Goal: Submit feedback/report problem: Submit feedback/report problem

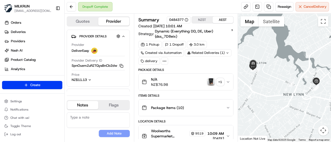
click at [211, 83] on img "button" at bounding box center [210, 82] width 7 height 7
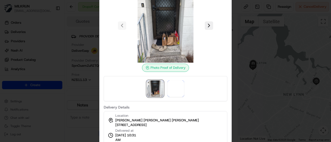
click at [248, 67] on div at bounding box center [165, 71] width 331 height 142
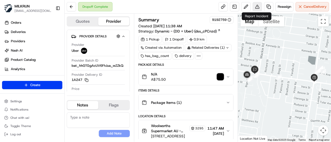
click at [259, 9] on button at bounding box center [256, 6] width 9 height 9
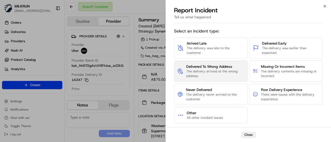
click at [210, 79] on button "Delivered To Wrong Address The delivery arrived at the wrong address" at bounding box center [210, 71] width 73 height 21
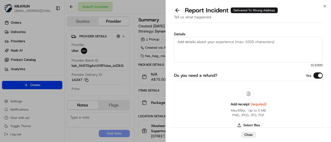
click at [201, 51] on textarea "Details" at bounding box center [248, 49] width 149 height 25
type textarea "N"
click at [190, 41] on textarea "cx couldnt find order, no" at bounding box center [248, 49] width 149 height 25
click at [229, 41] on textarea "cx couldn't find order, no" at bounding box center [248, 49] width 149 height 25
type textarea "cx couldn't find order, invalid POD"
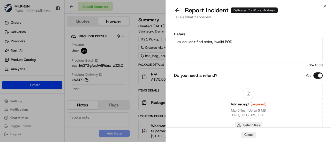
click at [245, 127] on button "Select files" at bounding box center [248, 125] width 27 height 7
type input "C:\fakepath\Screenshot [DATE] 182748.png"
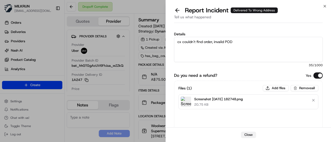
click at [248, 136] on button "Close" at bounding box center [248, 135] width 15 height 6
